Goal: Check status: Check status

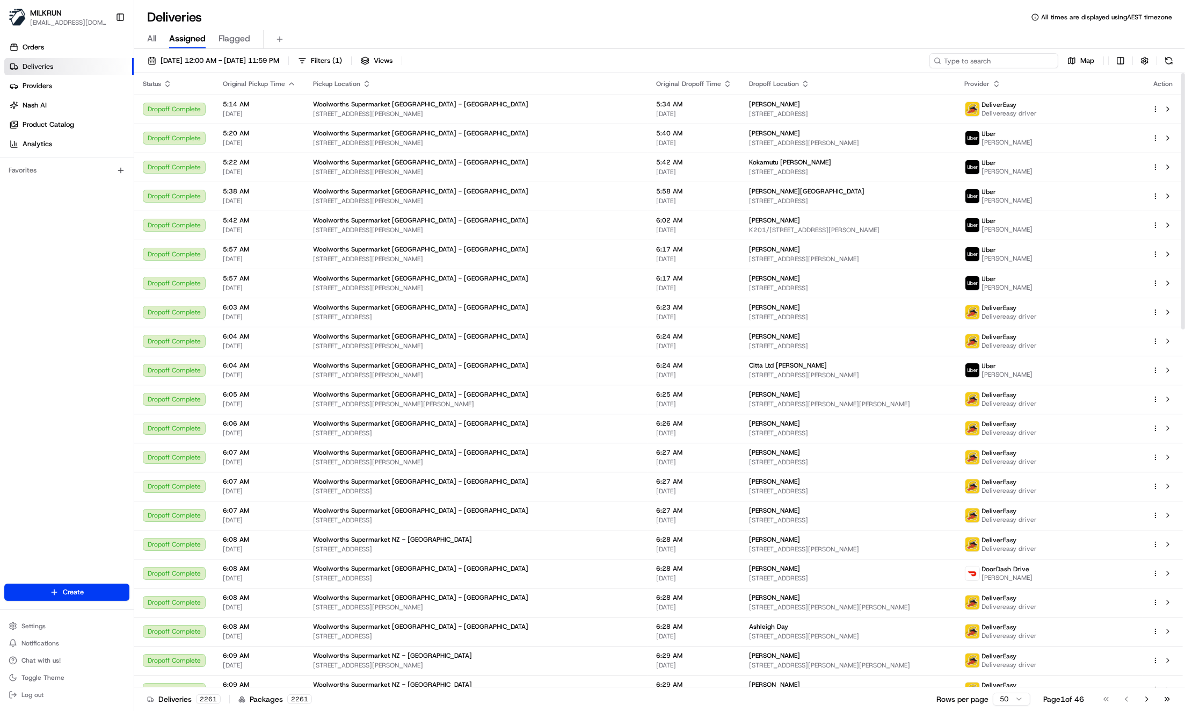
click at [1005, 55] on input at bounding box center [994, 60] width 129 height 15
paste input "2a8f2d5e-72b4-405b-823c-6f1f8815538c"
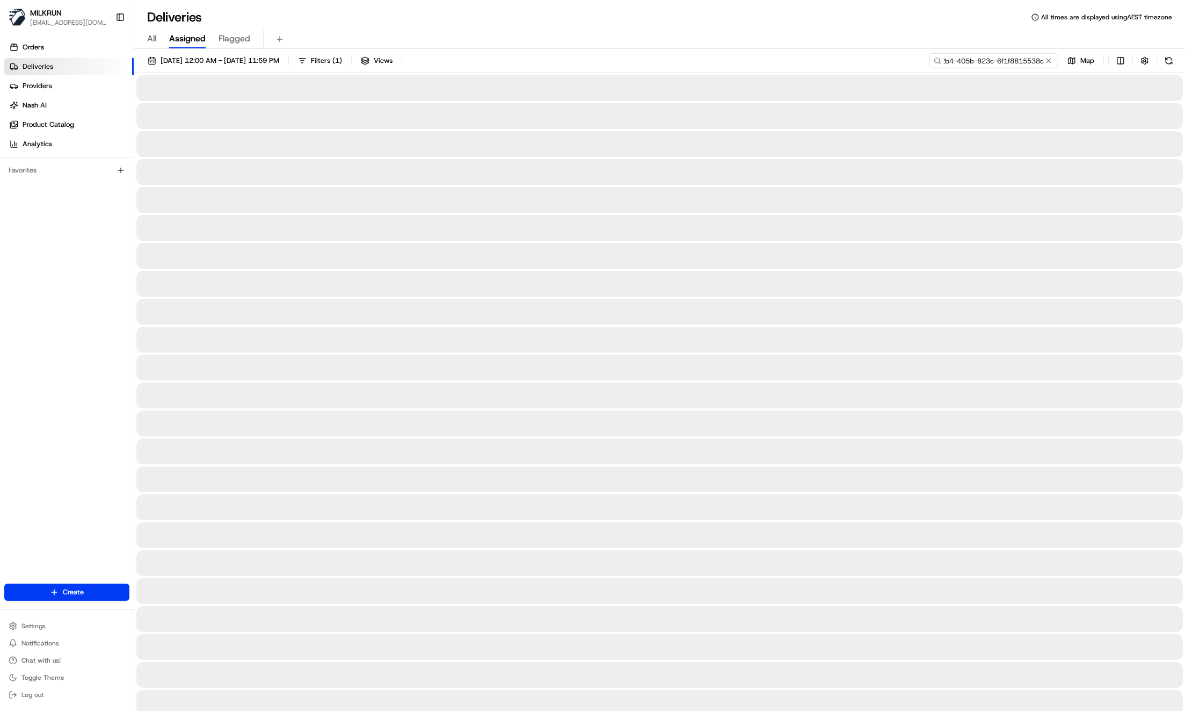
type input "2a8f2d5e-72b4-405b-823c-6f1f8815538c"
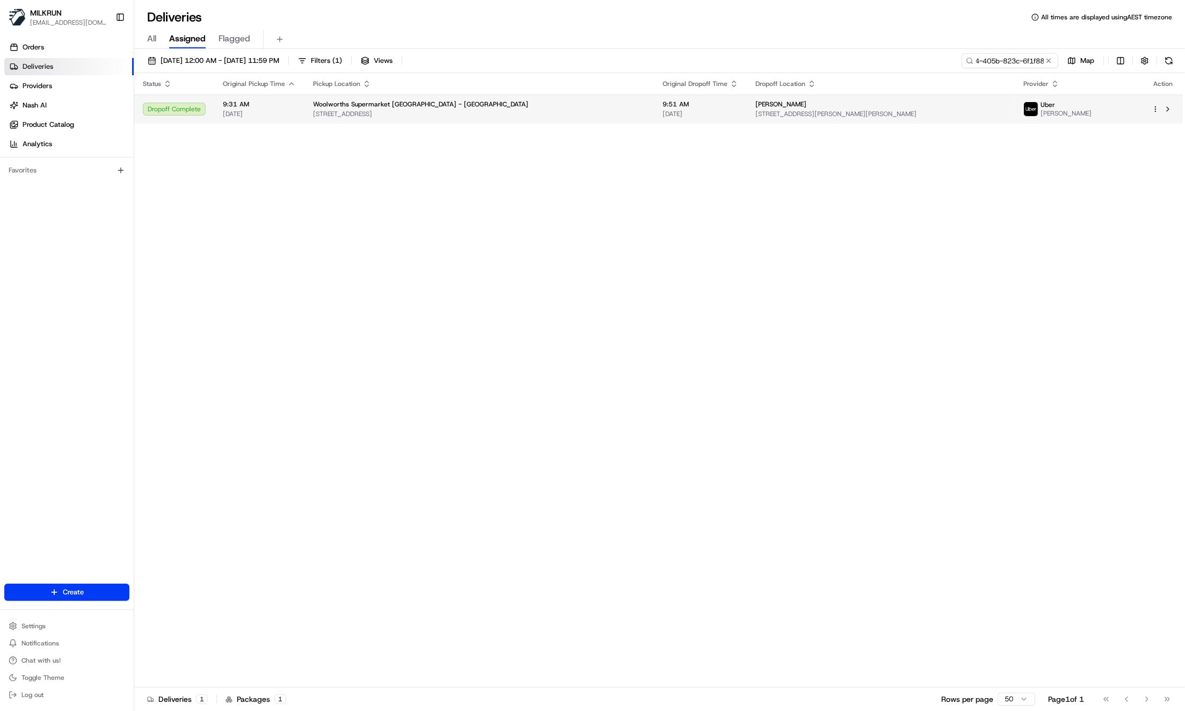
click at [435, 106] on span "Woolworths Supermarket NZ - Colombo St" at bounding box center [420, 104] width 215 height 9
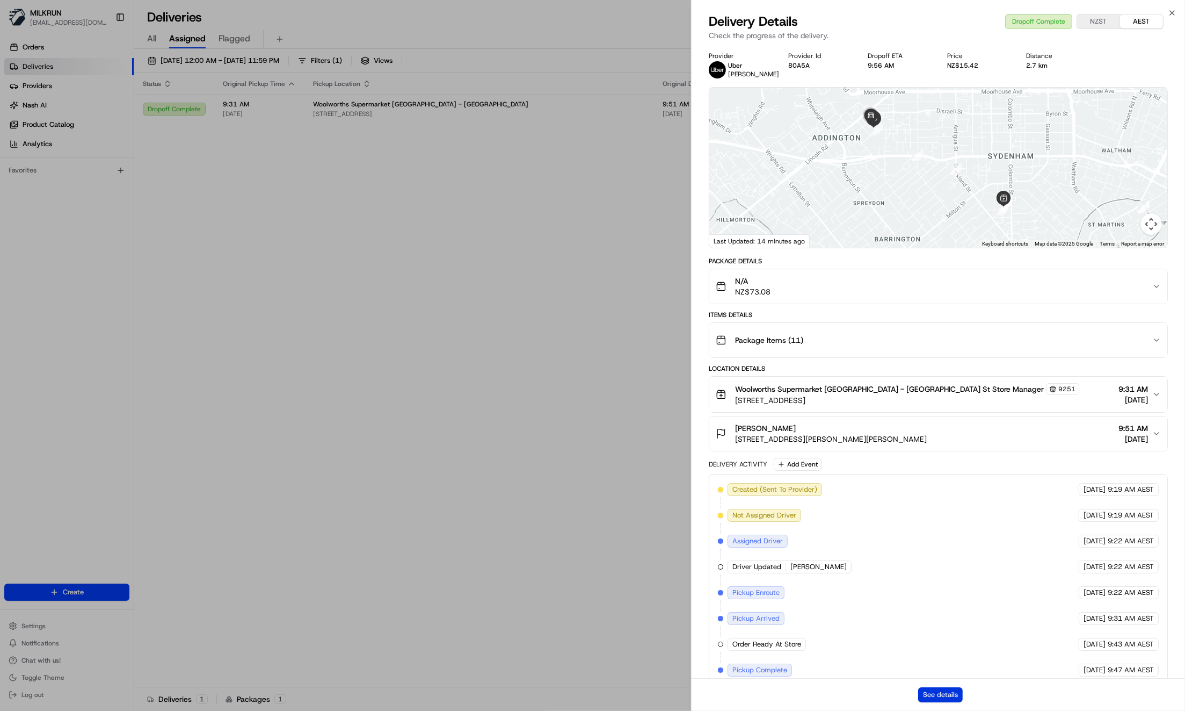
click at [949, 689] on button "See details" at bounding box center [940, 694] width 45 height 15
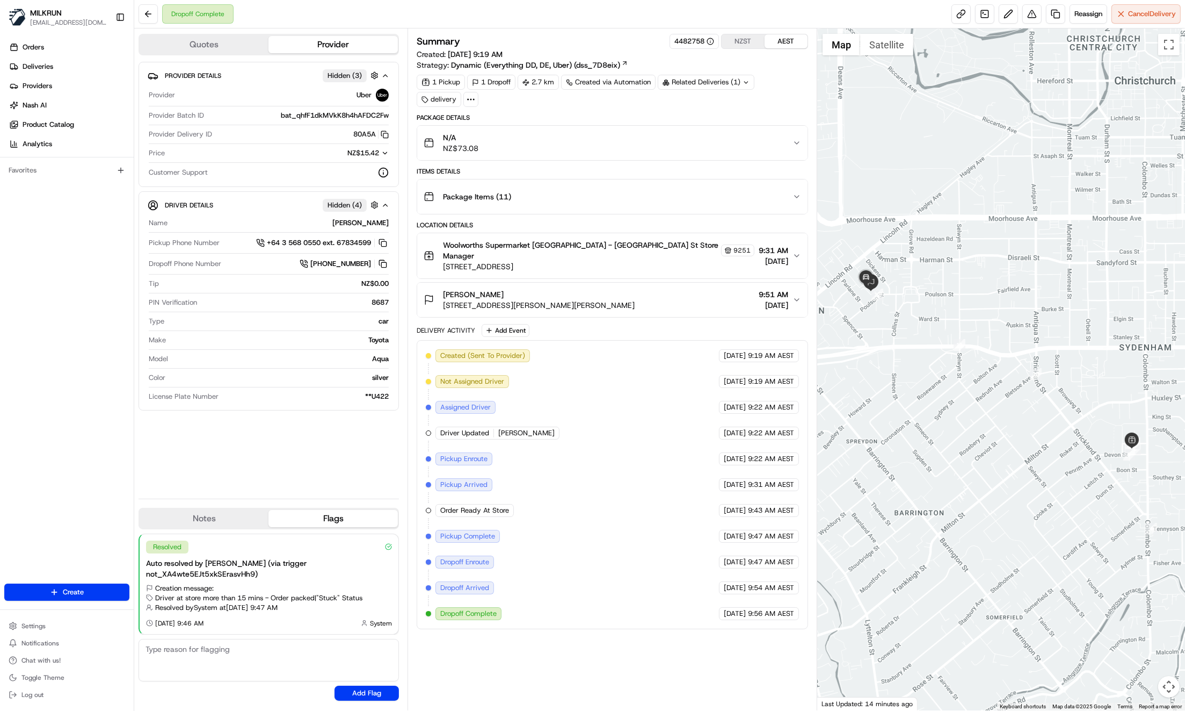
click at [802, 194] on button "Package Items ( 11 )" at bounding box center [612, 196] width 390 height 34
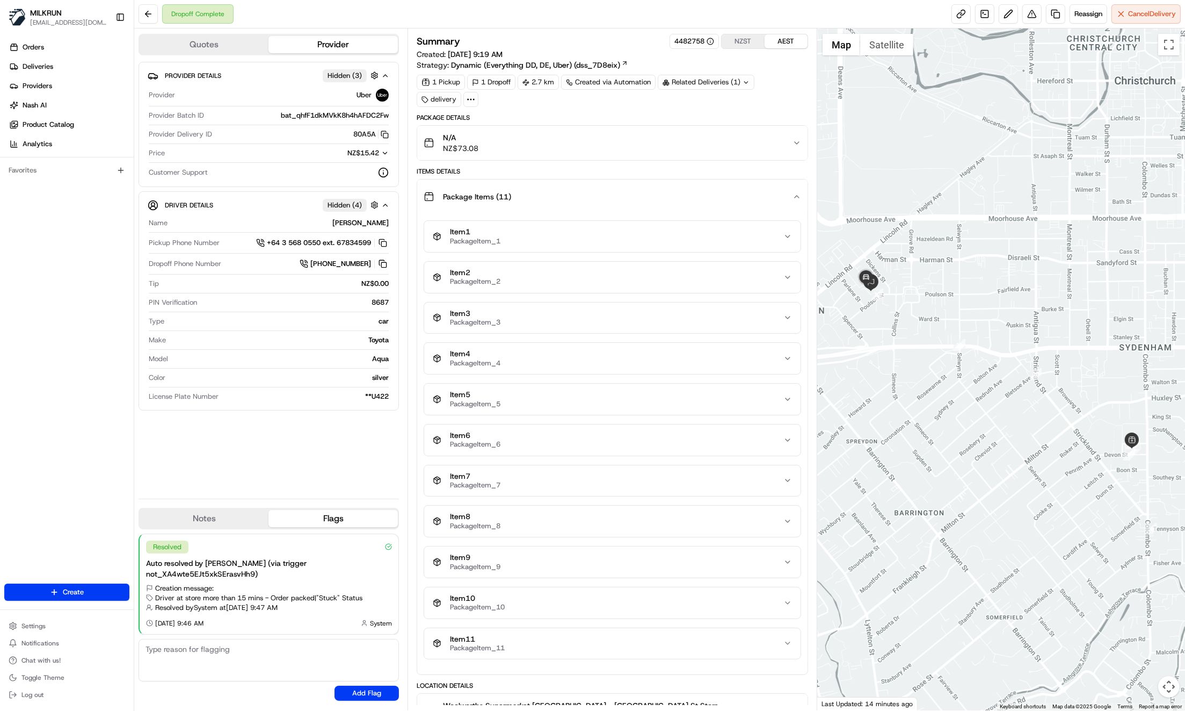
click at [793, 197] on icon "button" at bounding box center [797, 196] width 9 height 9
